Goal: Transaction & Acquisition: Download file/media

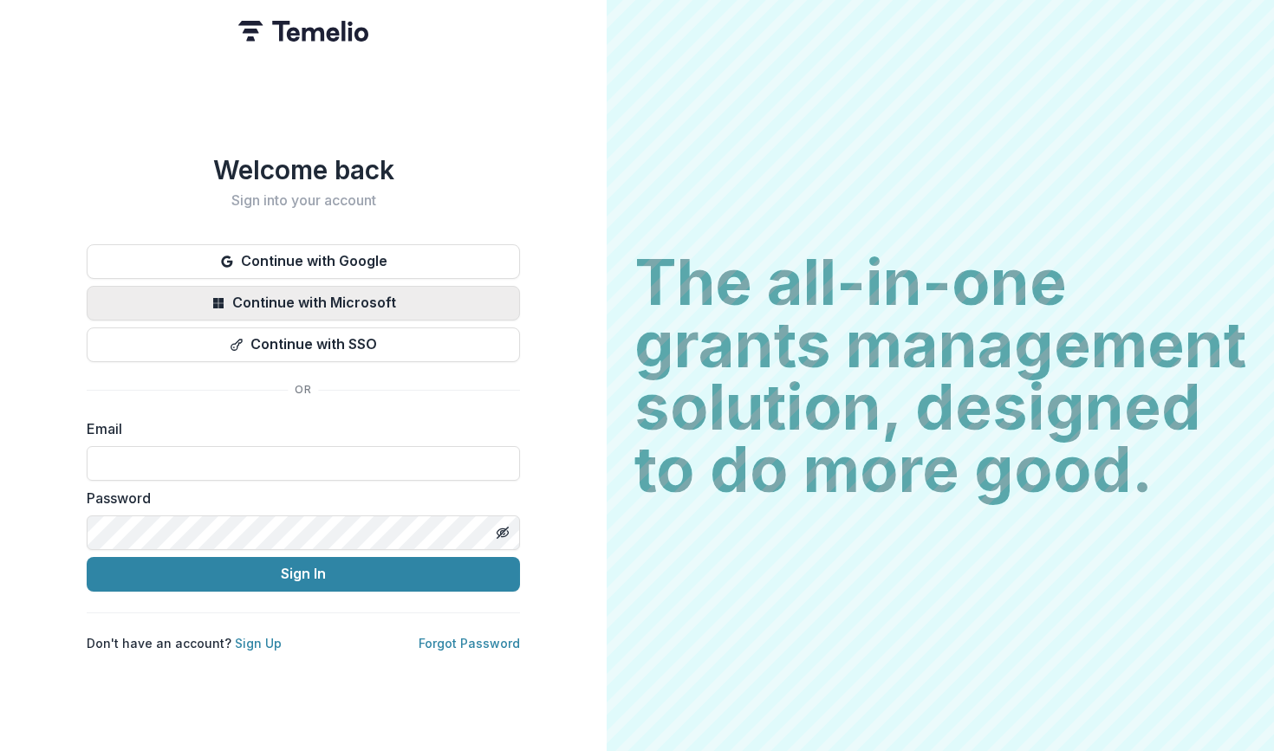
click at [336, 292] on button "Continue with Microsoft" at bounding box center [303, 303] width 433 height 35
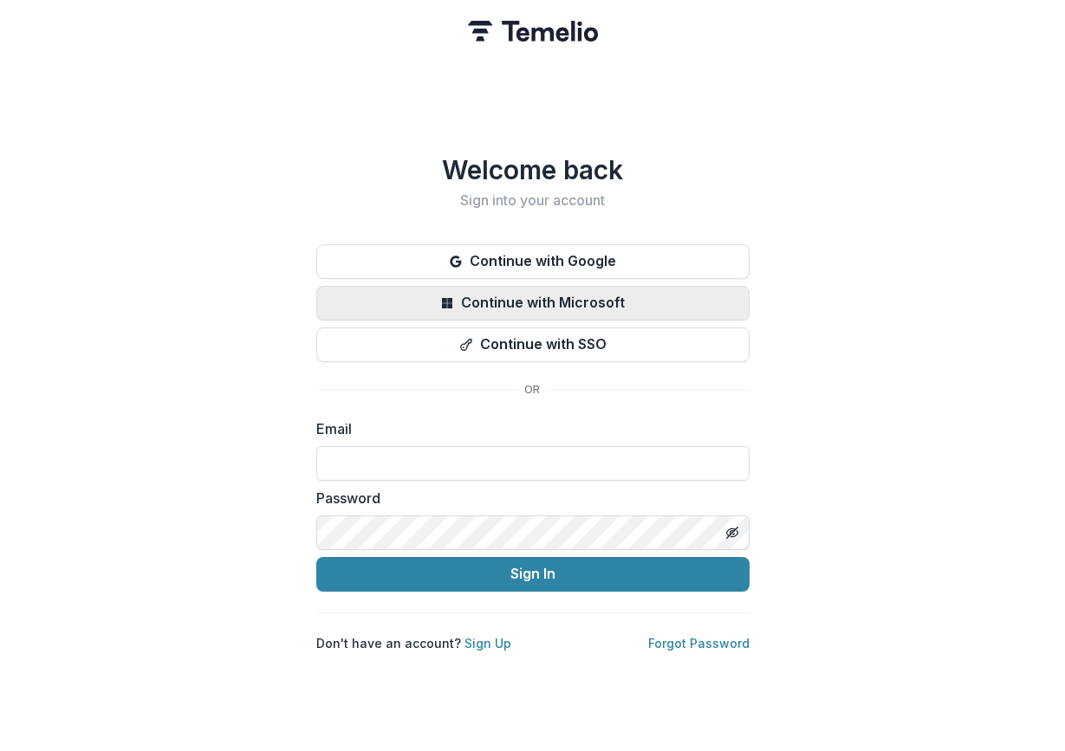
click at [391, 288] on button "Continue with Microsoft" at bounding box center [532, 303] width 433 height 35
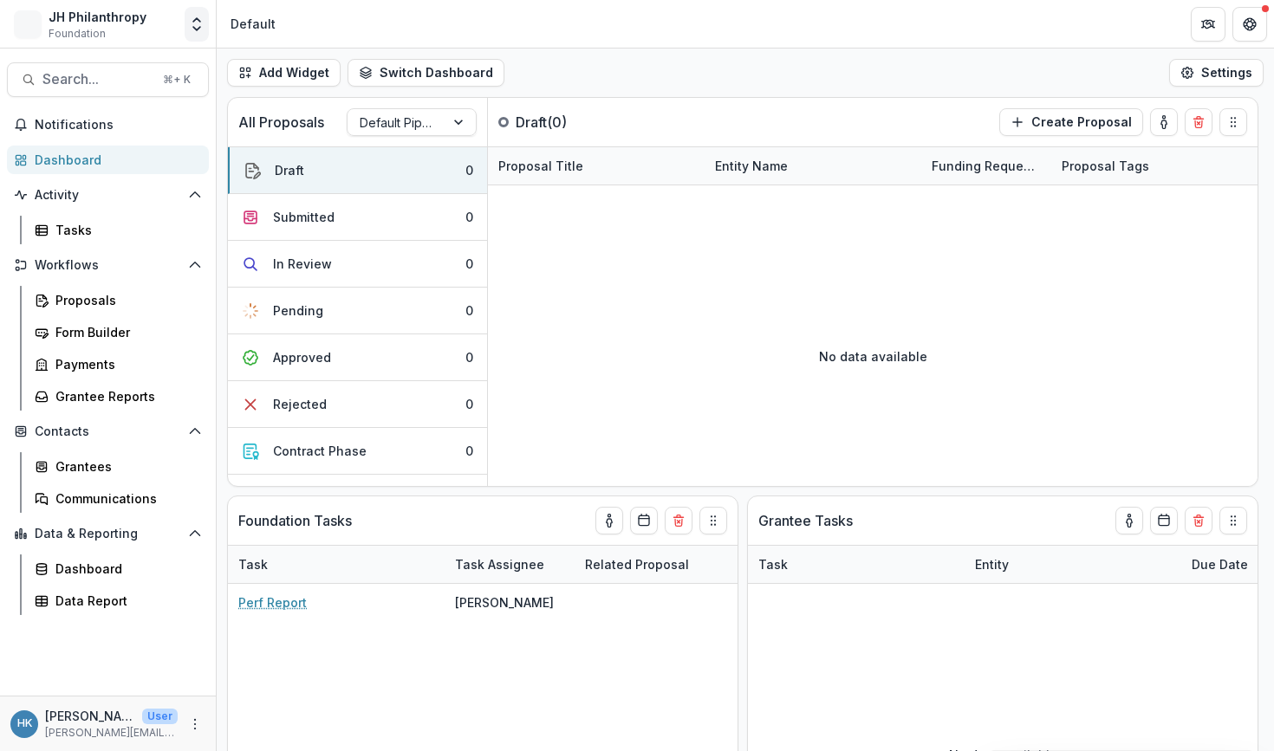
click at [196, 26] on icon "Open entity switcher" at bounding box center [196, 24] width 17 height 17
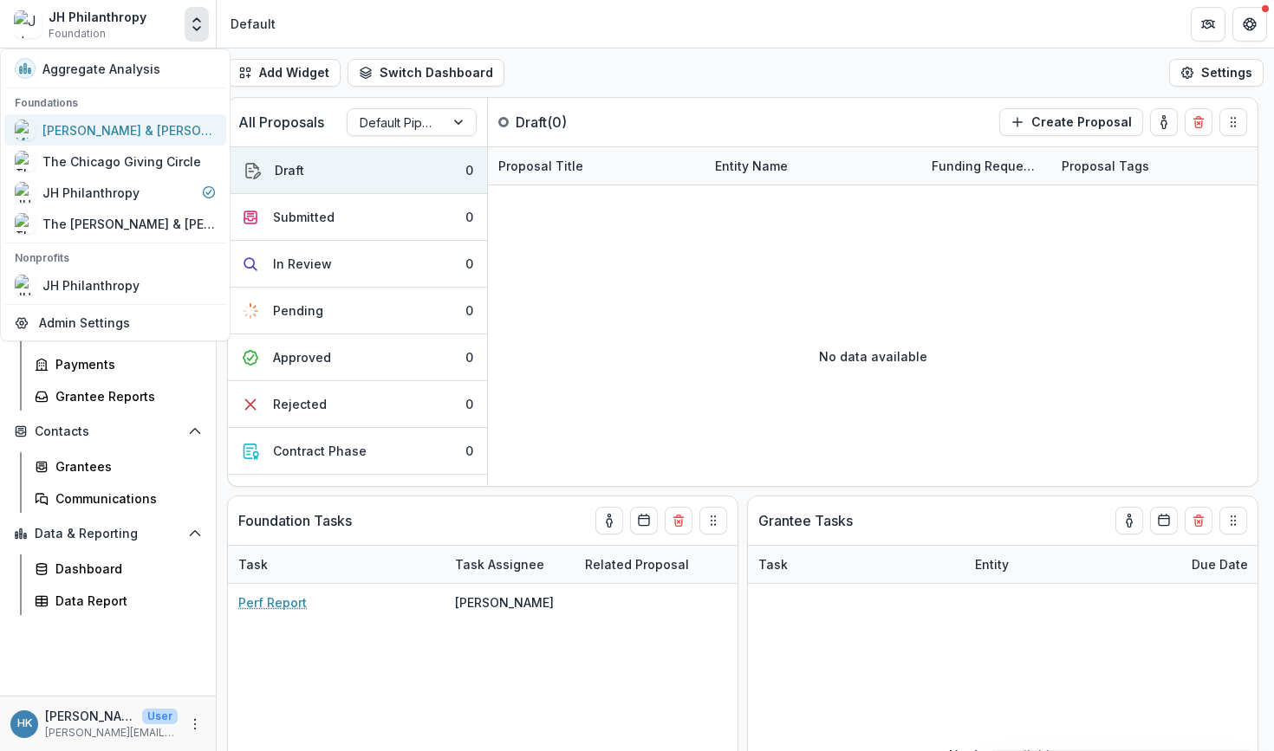
click at [160, 139] on div "Michael & Dana Springer Charitable Fund" at bounding box center [128, 130] width 173 height 18
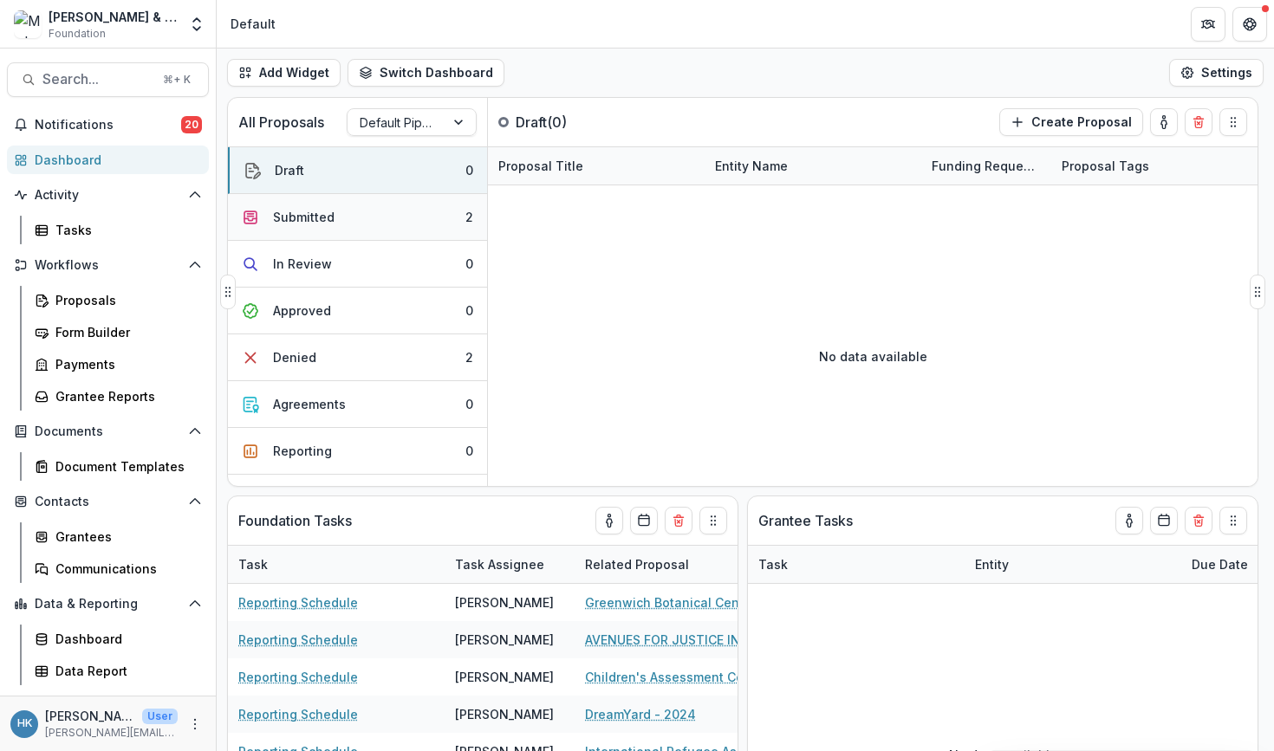
click at [331, 230] on button "Submitted 2" at bounding box center [357, 217] width 259 height 47
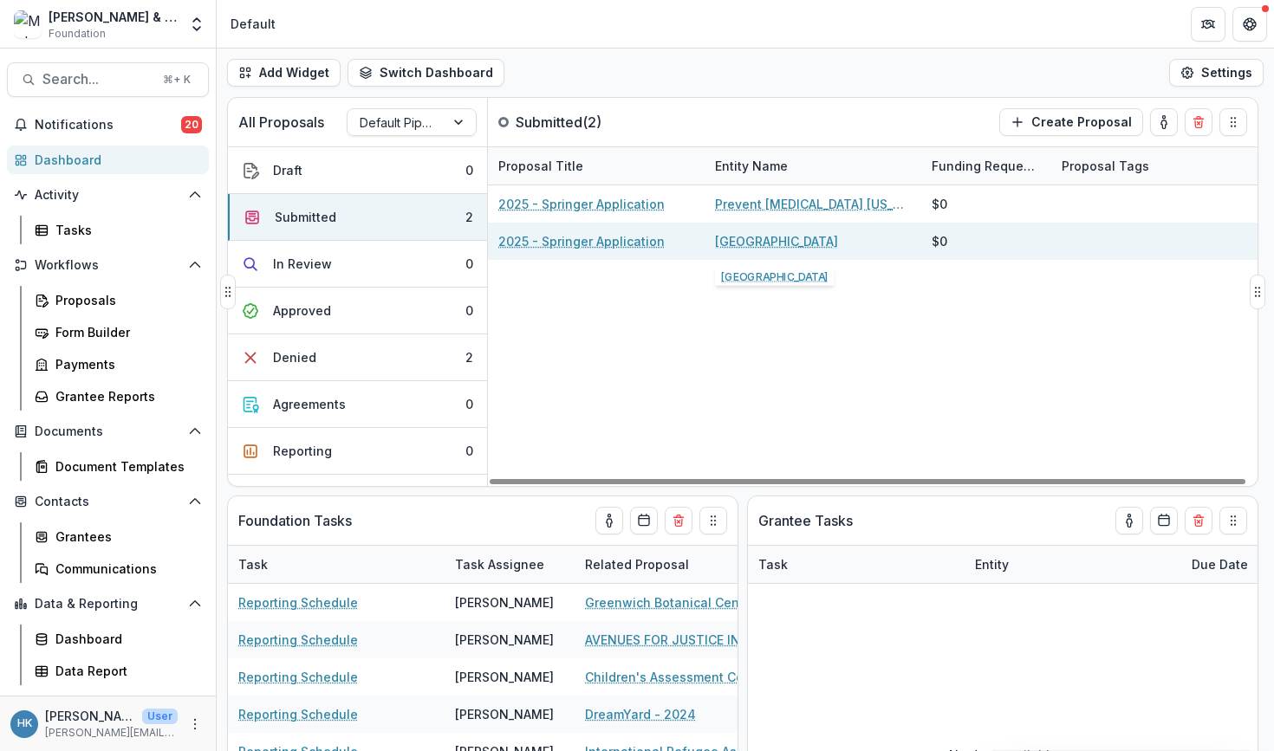
click at [757, 241] on link "Stamford Hospital" at bounding box center [776, 241] width 123 height 18
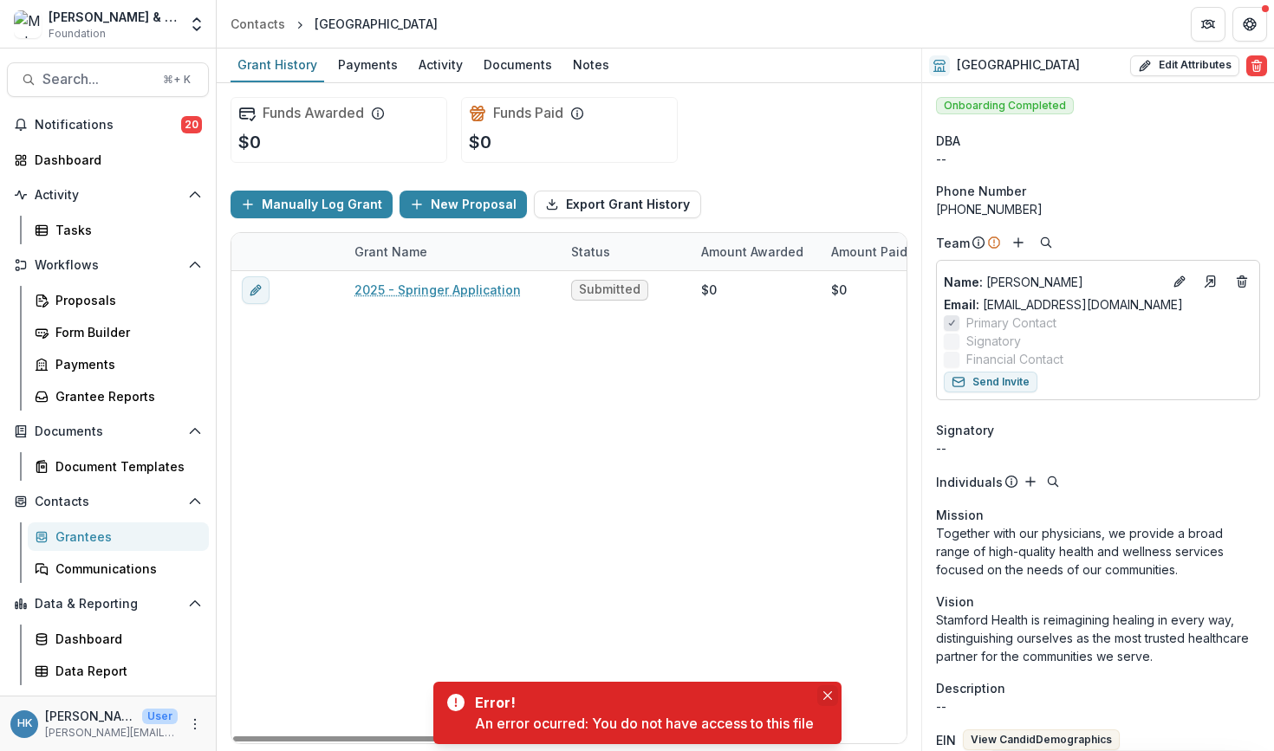
click at [827, 694] on icon "Close" at bounding box center [827, 696] width 9 height 9
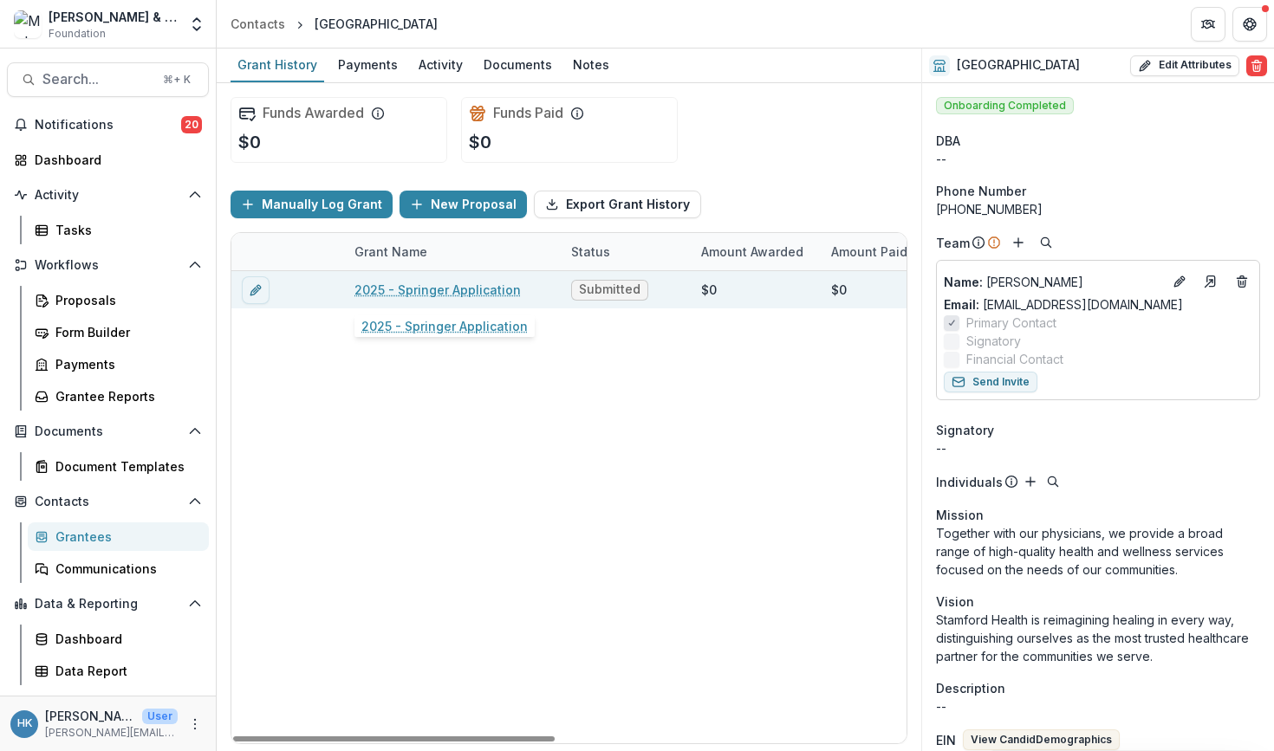
click at [458, 287] on link "2025 - Springer Application" at bounding box center [437, 290] width 166 height 18
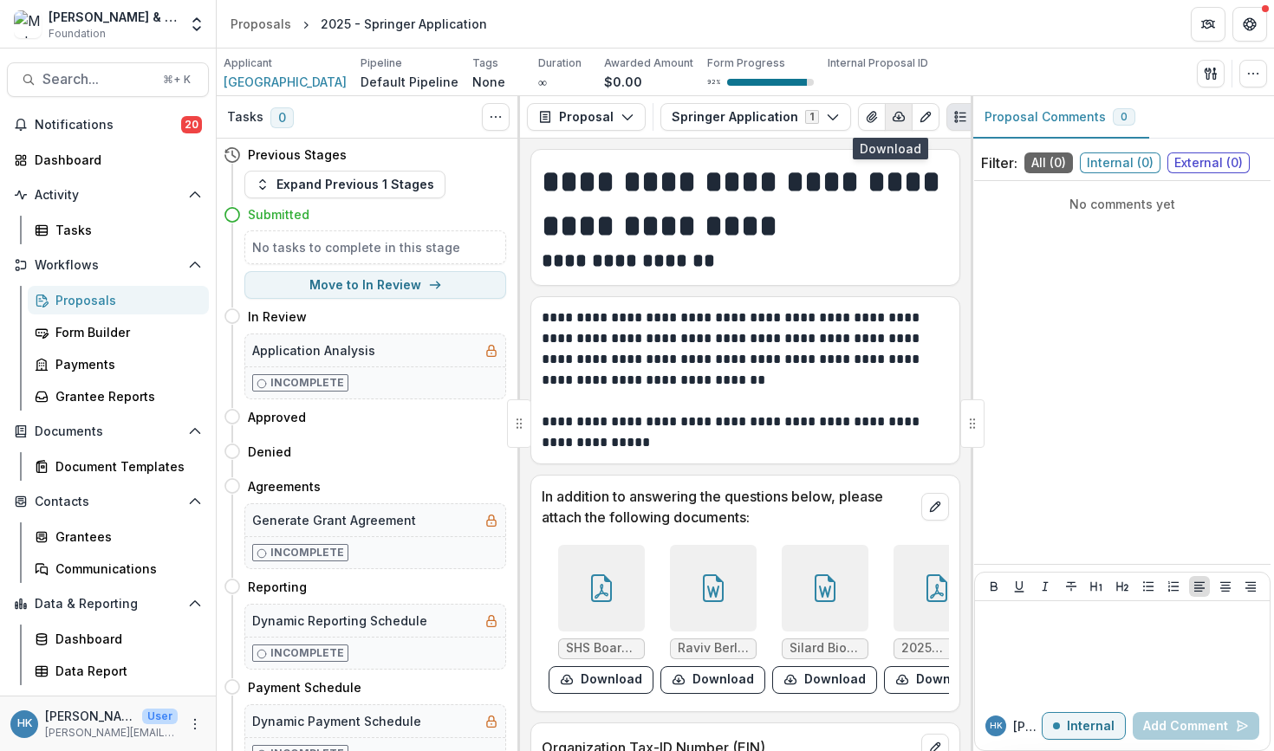
click at [893, 112] on icon "button" at bounding box center [899, 117] width 14 height 14
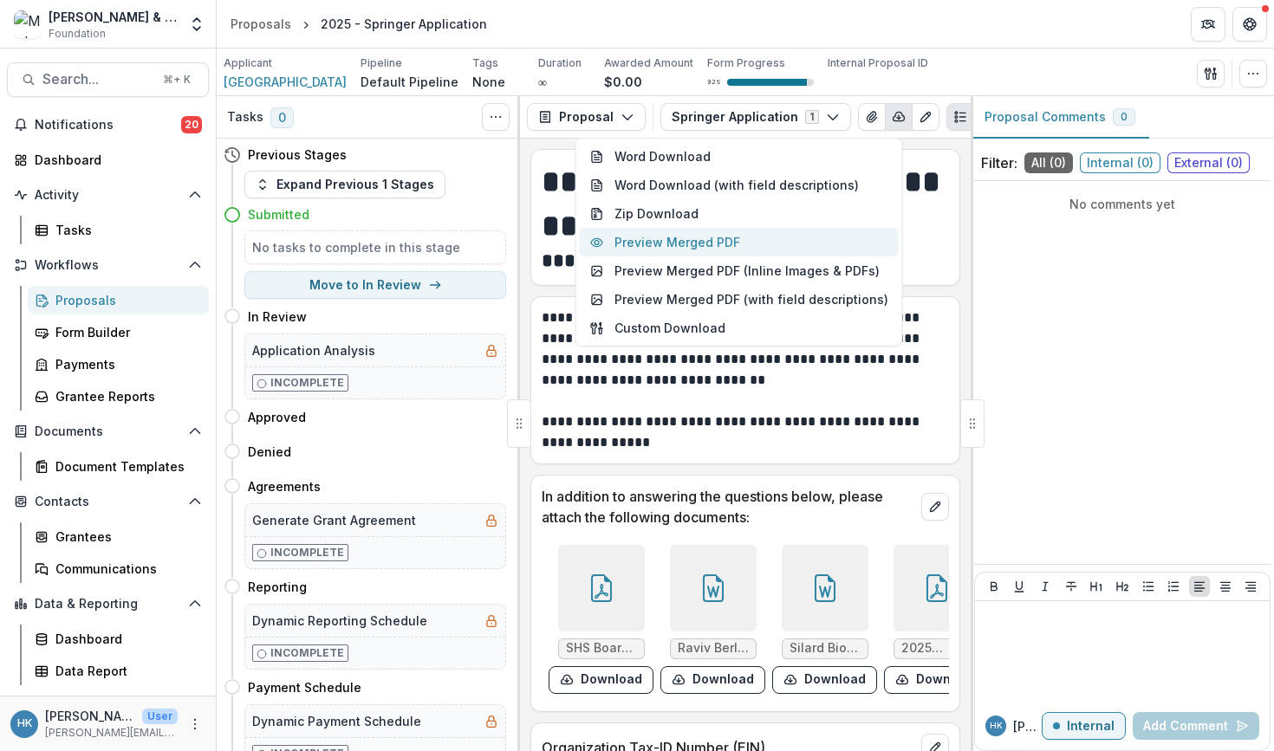
click at [784, 253] on button "Preview Merged PDF" at bounding box center [739, 242] width 319 height 29
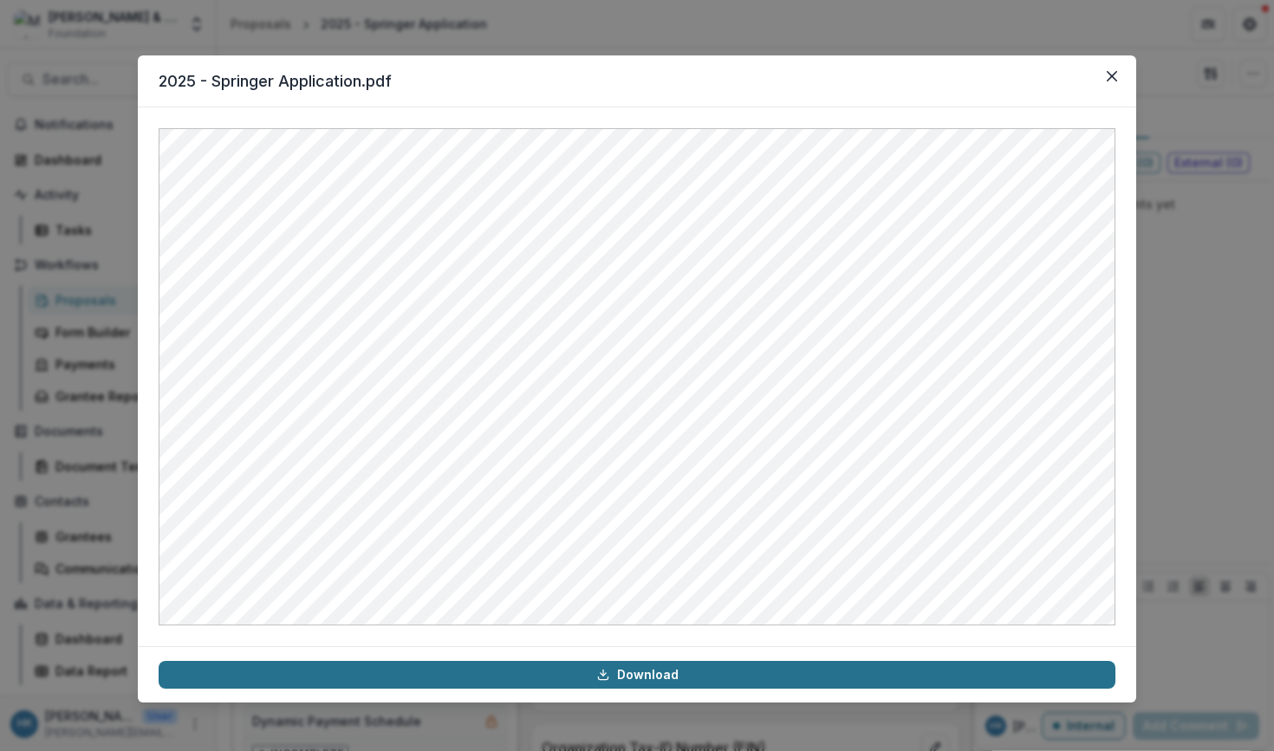
click at [750, 675] on link "Download" at bounding box center [637, 675] width 957 height 28
